Goal: Task Accomplishment & Management: Manage account settings

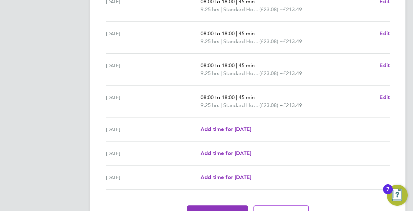
scroll to position [255, 0]
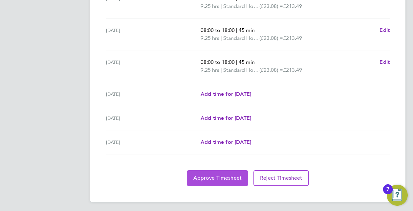
click at [212, 175] on span "Approve Timesheet" at bounding box center [217, 177] width 48 height 7
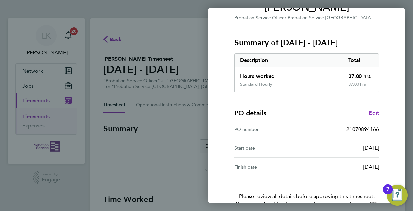
scroll to position [103, 0]
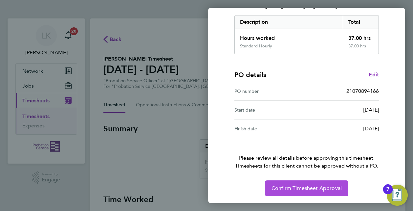
click at [297, 185] on span "Confirm Timesheet Approval" at bounding box center [307, 188] width 70 height 7
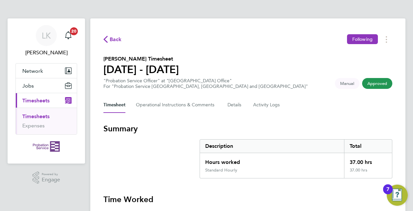
click at [39, 116] on link "Timesheets" at bounding box center [35, 116] width 27 height 6
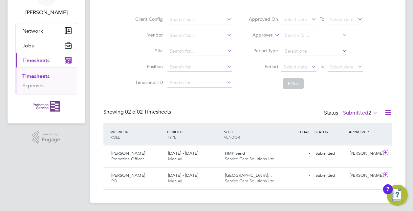
scroll to position [42, 0]
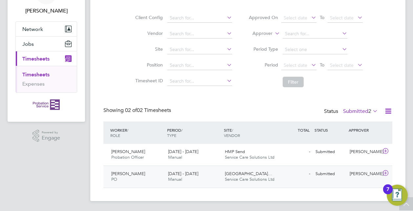
click at [225, 172] on div "[GEOGRAPHIC_DATA]… Service Care Solutions Ltd" at bounding box center [250, 176] width 57 height 16
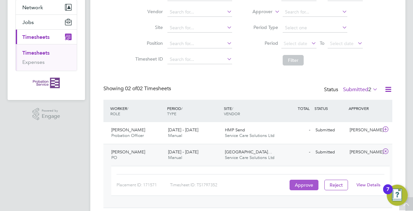
scroll to position [83, 0]
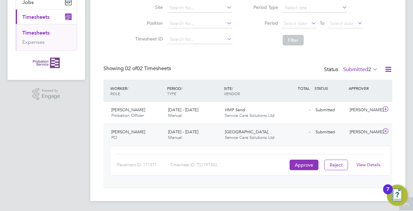
click at [370, 165] on link "View Details" at bounding box center [369, 165] width 24 height 6
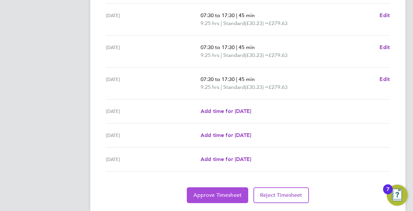
scroll to position [255, 0]
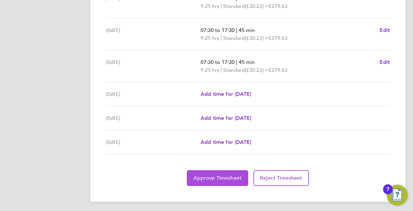
click at [218, 174] on span "Approve Timesheet" at bounding box center [217, 177] width 48 height 7
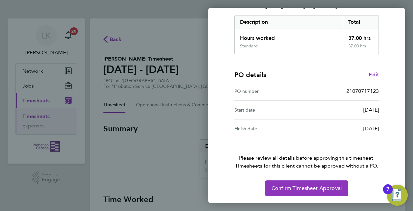
scroll to position [103, 0]
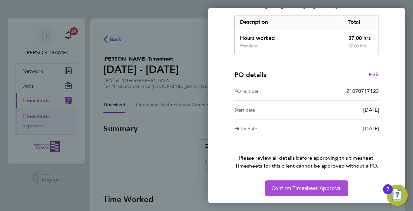
click at [295, 185] on span "Confirm Timesheet Approval" at bounding box center [307, 188] width 70 height 7
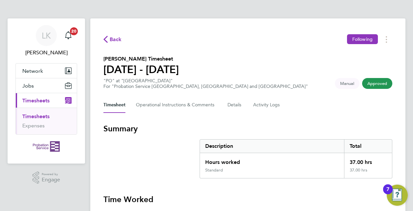
click at [151, 155] on section "Summary Description Total Hours worked 37.00 hrs Standard 37.00 hrs" at bounding box center [247, 150] width 289 height 55
